Goal: Information Seeking & Learning: Find contact information

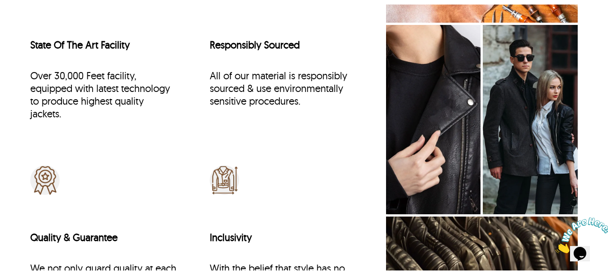
scroll to position [3690, 0]
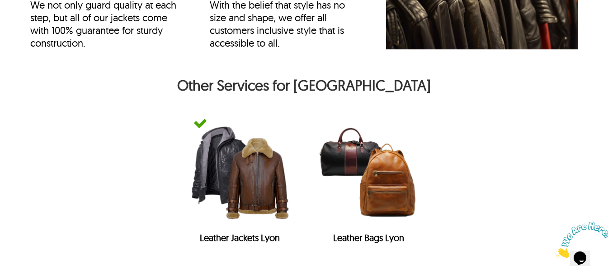
click at [602, 213] on div "Other Services for Lyon Leather Jackets Lyon Leather Bags [GEOGRAPHIC_DATA]" at bounding box center [304, 170] width 608 height 207
click at [556, 251] on icon "Close" at bounding box center [556, 255] width 0 height 8
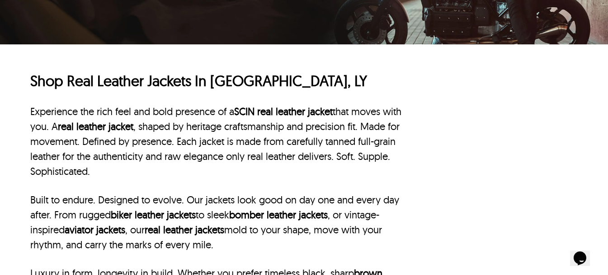
scroll to position [0, 0]
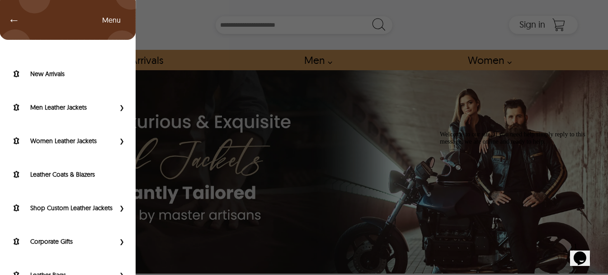
click at [30, 20] on div "← Menu New Arrivals Men Leather Jackets Aviator Leather Jackets Bomber Leather …" at bounding box center [304, 25] width 548 height 50
drag, startPoint x: 126, startPoint y: 237, endPoint x: 129, endPoint y: 240, distance: 4.8
click at [129, 240] on div "New Arrivals Men Leather Jackets Aviator Leather Jackets Bomber Leather Jackets…" at bounding box center [68, 178] width 136 height 275
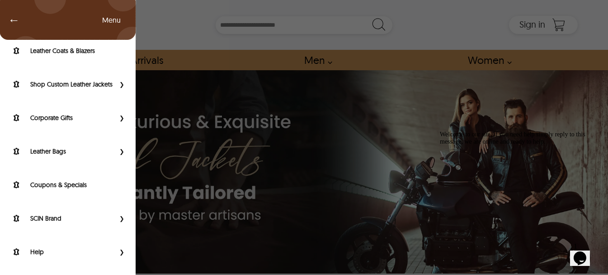
scroll to position [131, 0]
click at [115, 253] on span "Primary Side Menu" at bounding box center [121, 251] width 12 height 9
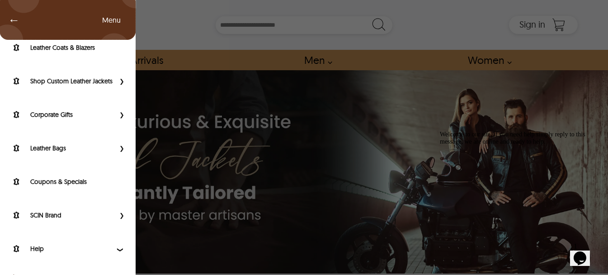
scroll to position [197, 0]
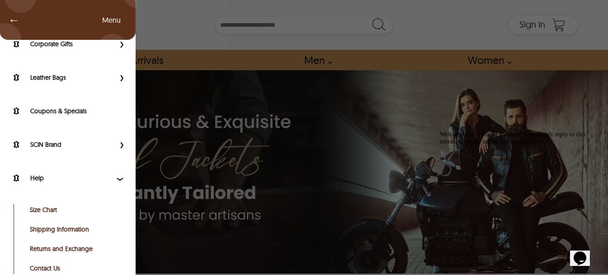
drag, startPoint x: 429, startPoint y: 42, endPoint x: 142, endPoint y: 198, distance: 326.4
click at [142, 198] on div "← Menu New Arrivals Men Leather Jackets Aviator Leather Jackets Bomber Leather …" at bounding box center [304, 137] width 608 height 275
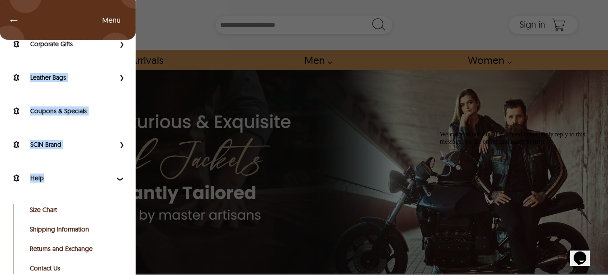
click at [30, 32] on div "← Menu New Arrivals Men Leather Jackets Aviator Leather Jackets Bomber Leather …" at bounding box center [304, 25] width 548 height 50
click at [123, 171] on div "Help" at bounding box center [68, 179] width 136 height 33
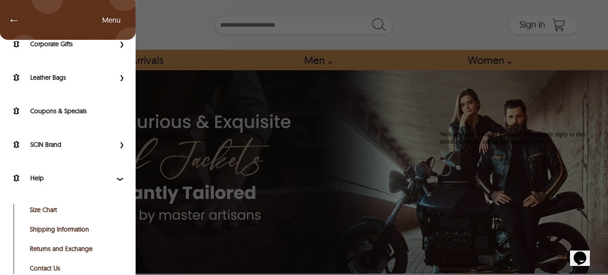
scroll to position [214, 0]
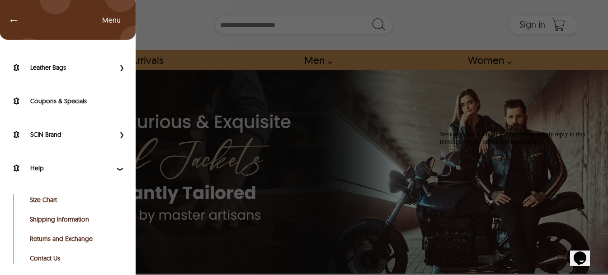
click at [37, 260] on link "Contact Us" at bounding box center [75, 257] width 91 height 9
